Goal: Find specific page/section: Find specific page/section

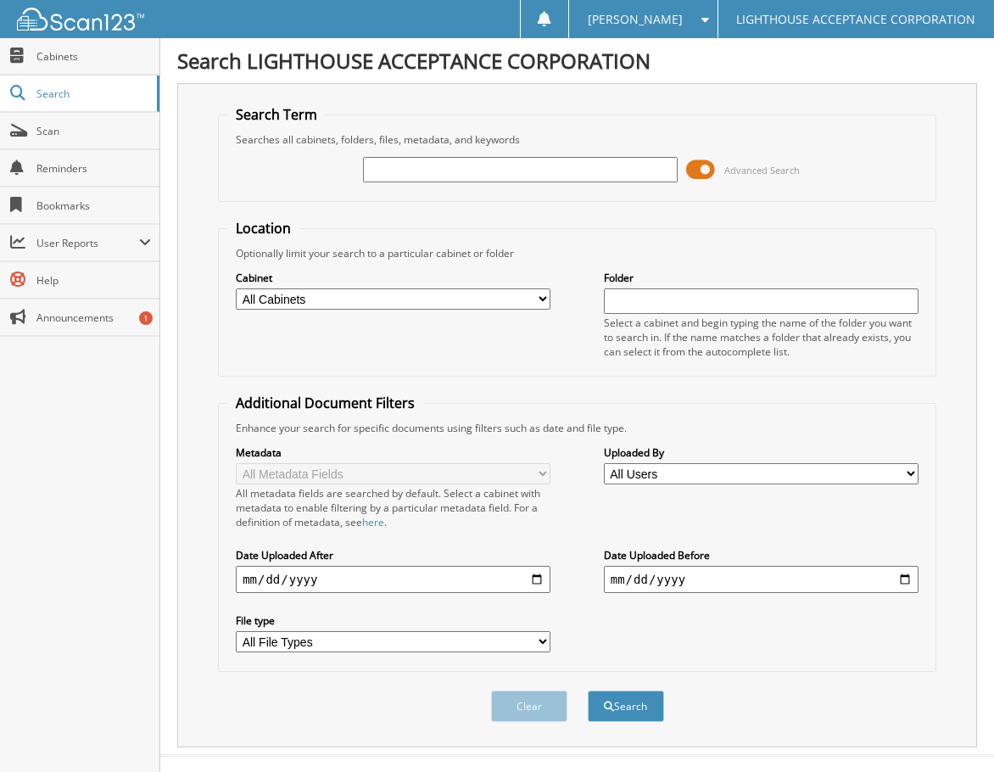
click at [431, 175] on input "text" at bounding box center [520, 169] width 315 height 25
type input "9757"
click at [588, 690] on button "Search" at bounding box center [626, 705] width 76 height 31
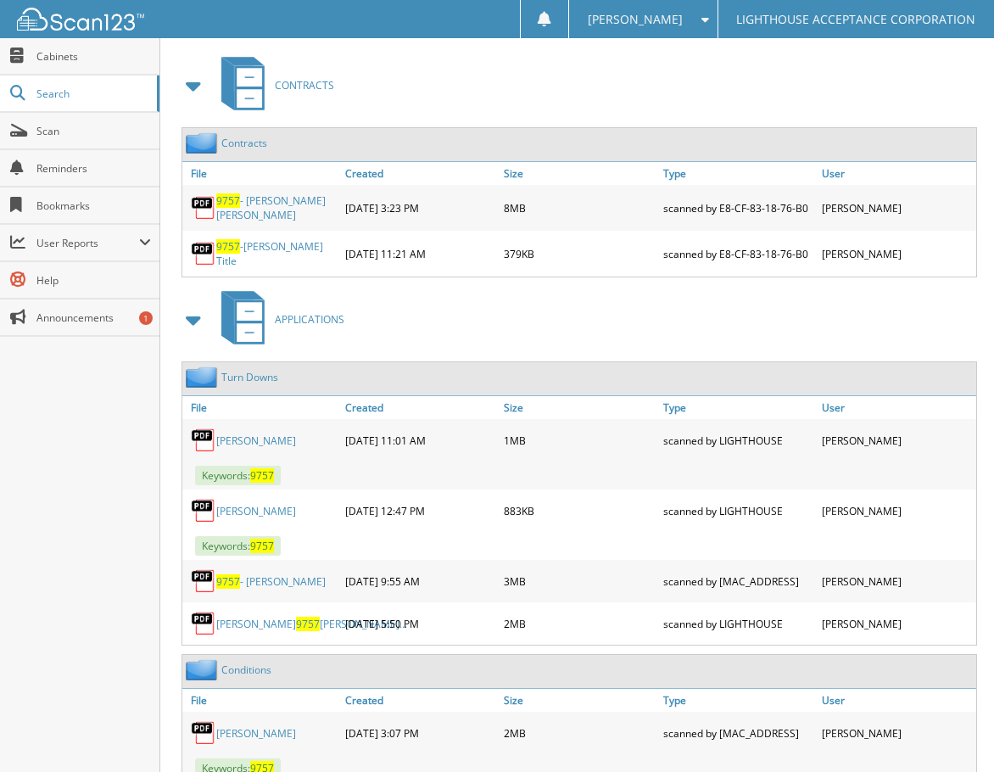
scroll to position [679, 0]
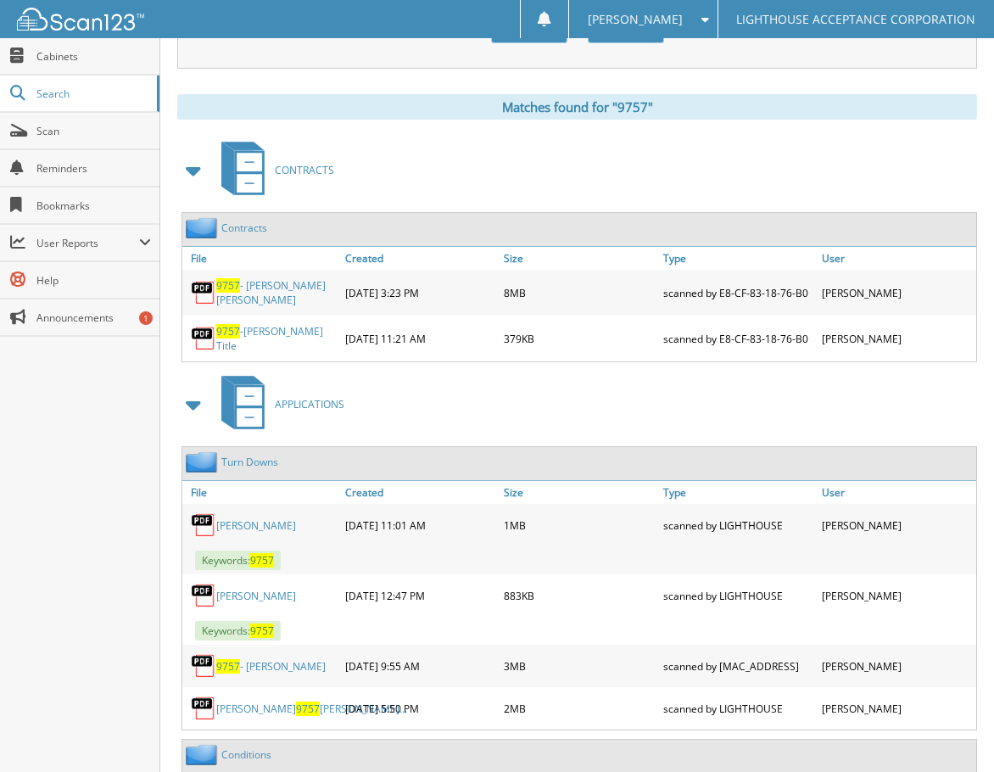
click at [272, 293] on link "9757 - [PERSON_NAME] [PERSON_NAME]" at bounding box center [276, 292] width 120 height 29
click at [274, 335] on link "9757 -[PERSON_NAME] Title" at bounding box center [276, 338] width 120 height 29
